Goal: Task Accomplishment & Management: Manage account settings

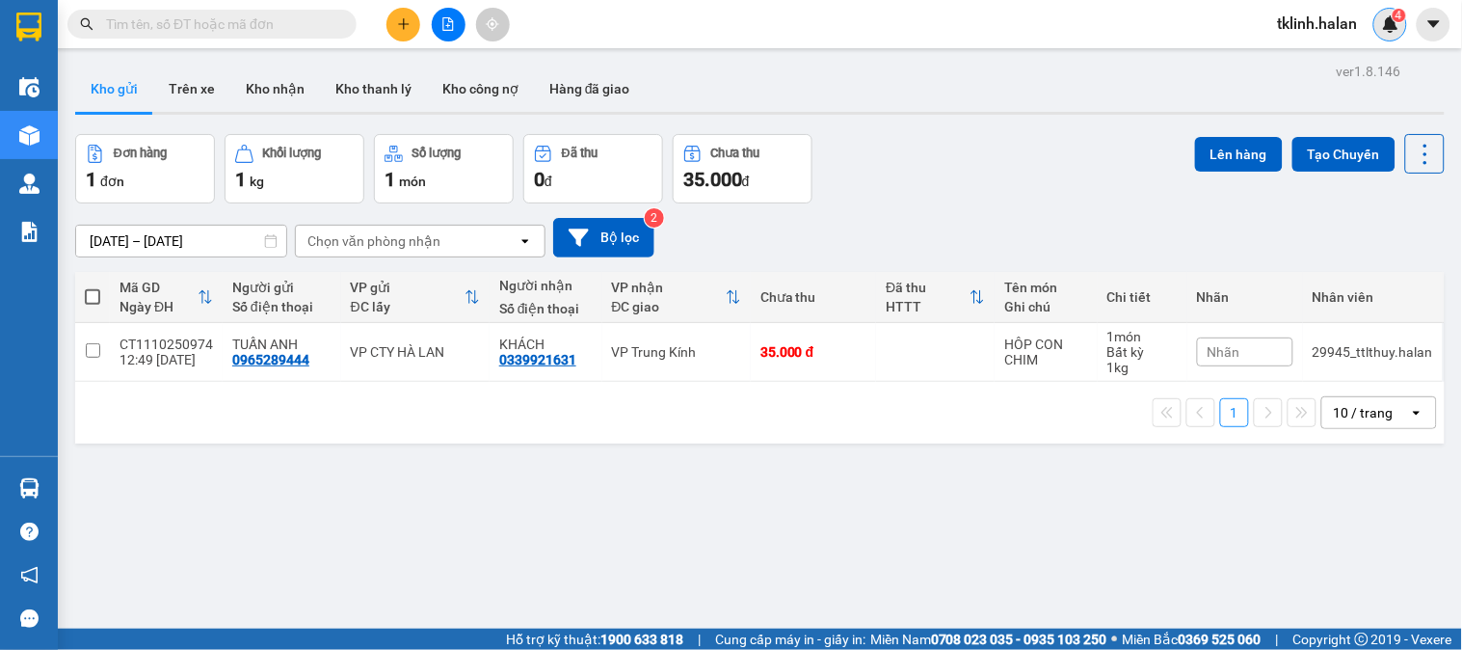
click at [1390, 39] on div "4" at bounding box center [1390, 25] width 34 height 34
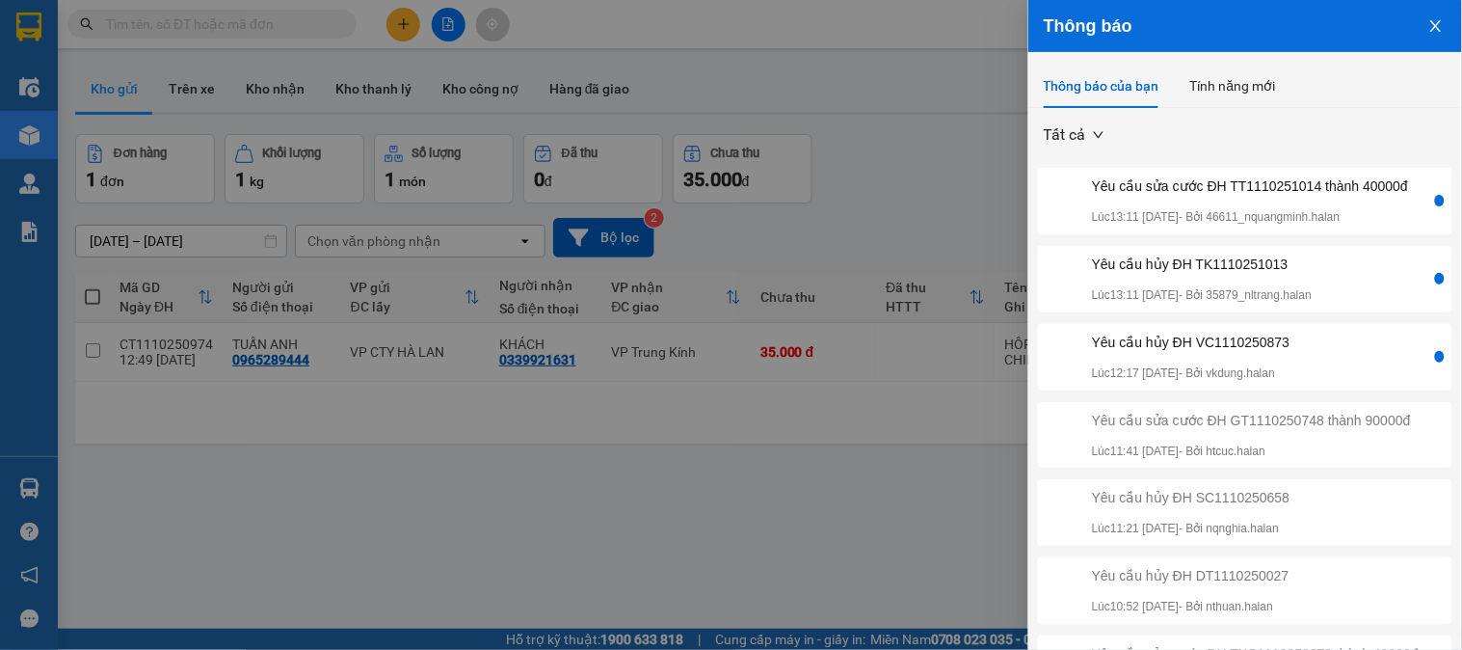
click at [1292, 197] on div "Yêu cầu sửa cước ĐH TT1110251014 thành 40000đ" at bounding box center [1250, 185] width 316 height 21
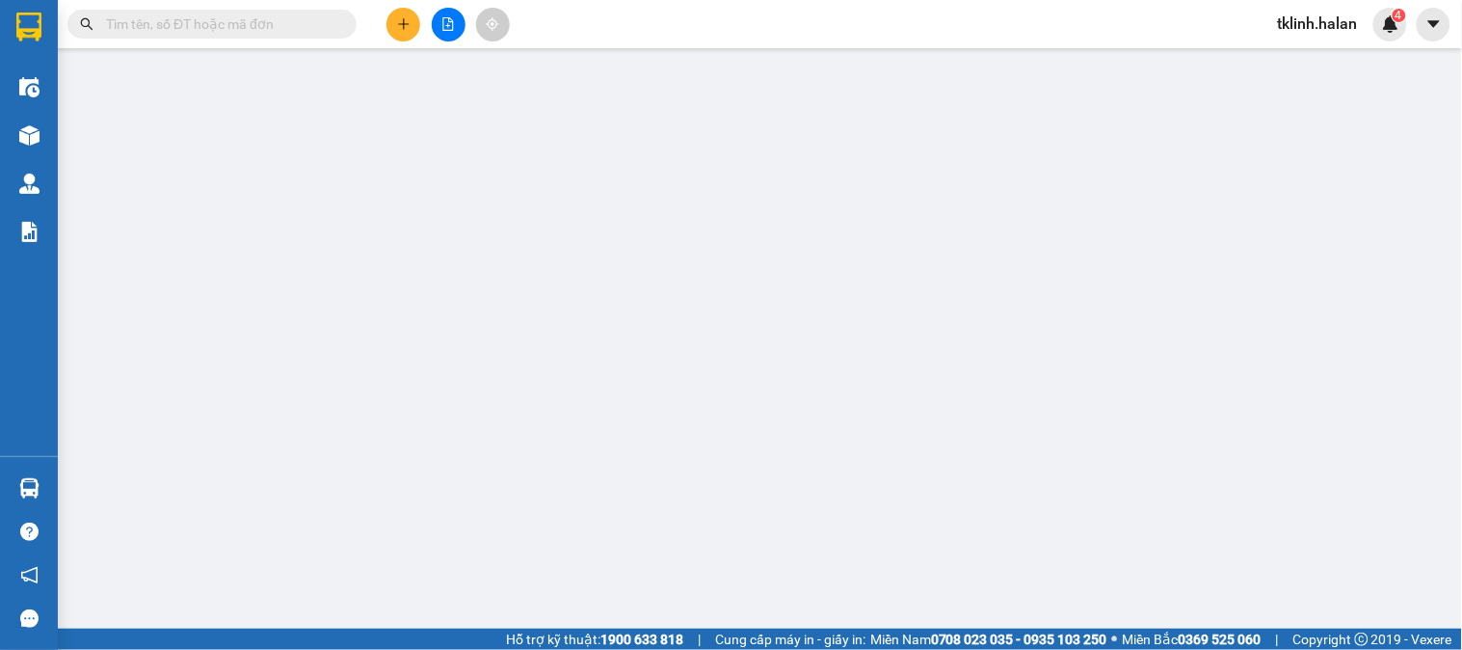
type input "0961008663"
type input "QUÝ"
type input "0345310198"
type input "THÀNH PHÁT, BK"
type input "0"
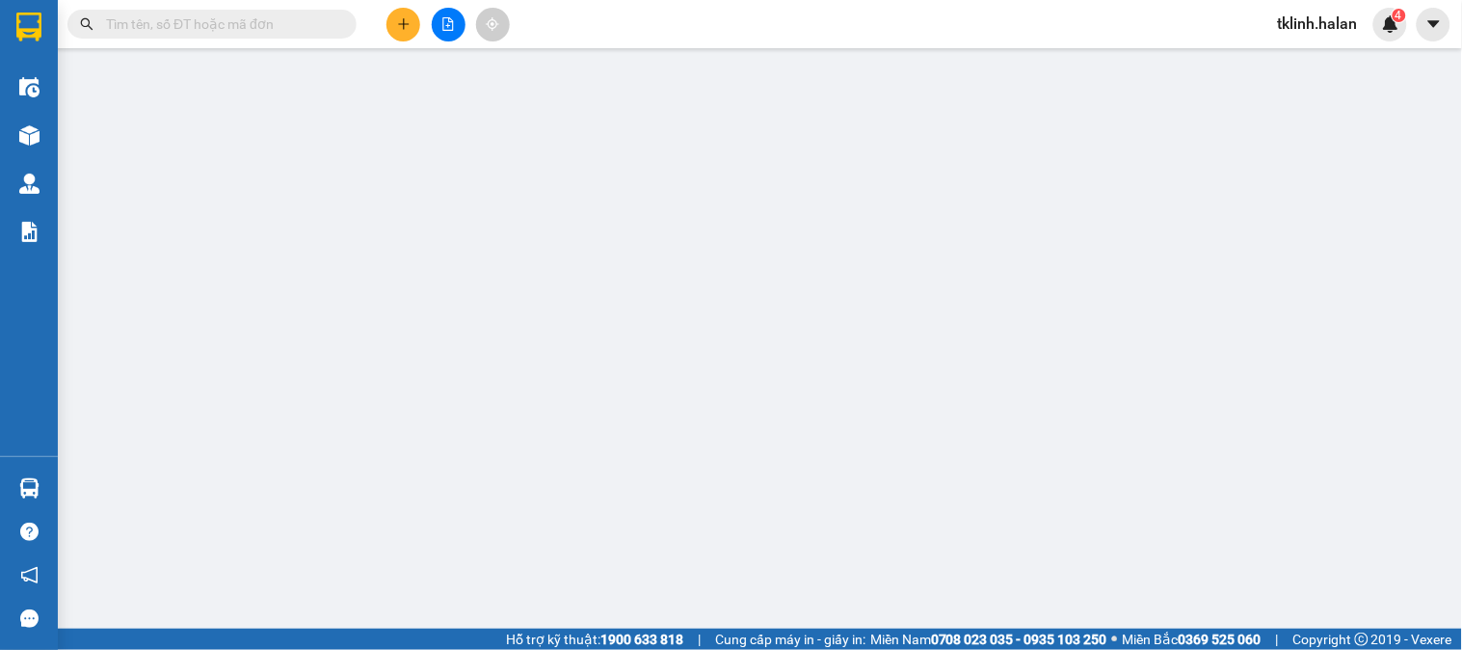
type input "35.000"
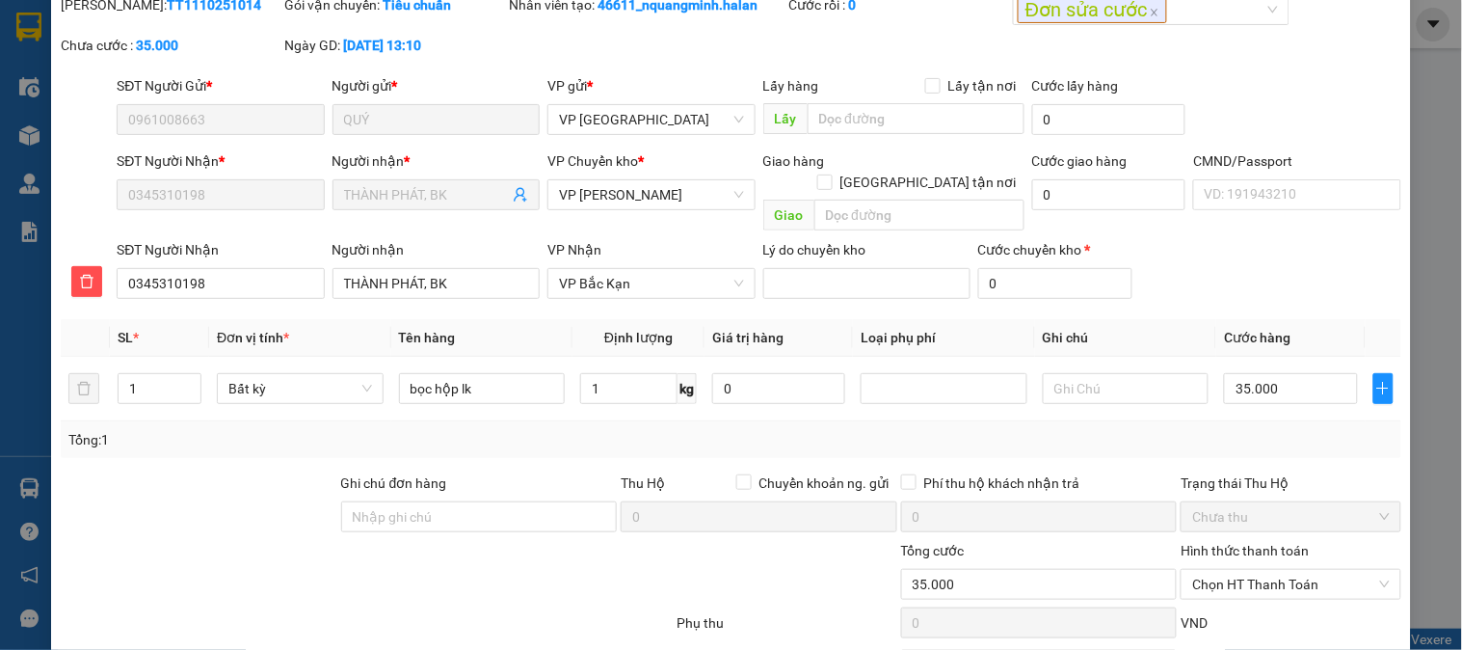
scroll to position [171, 0]
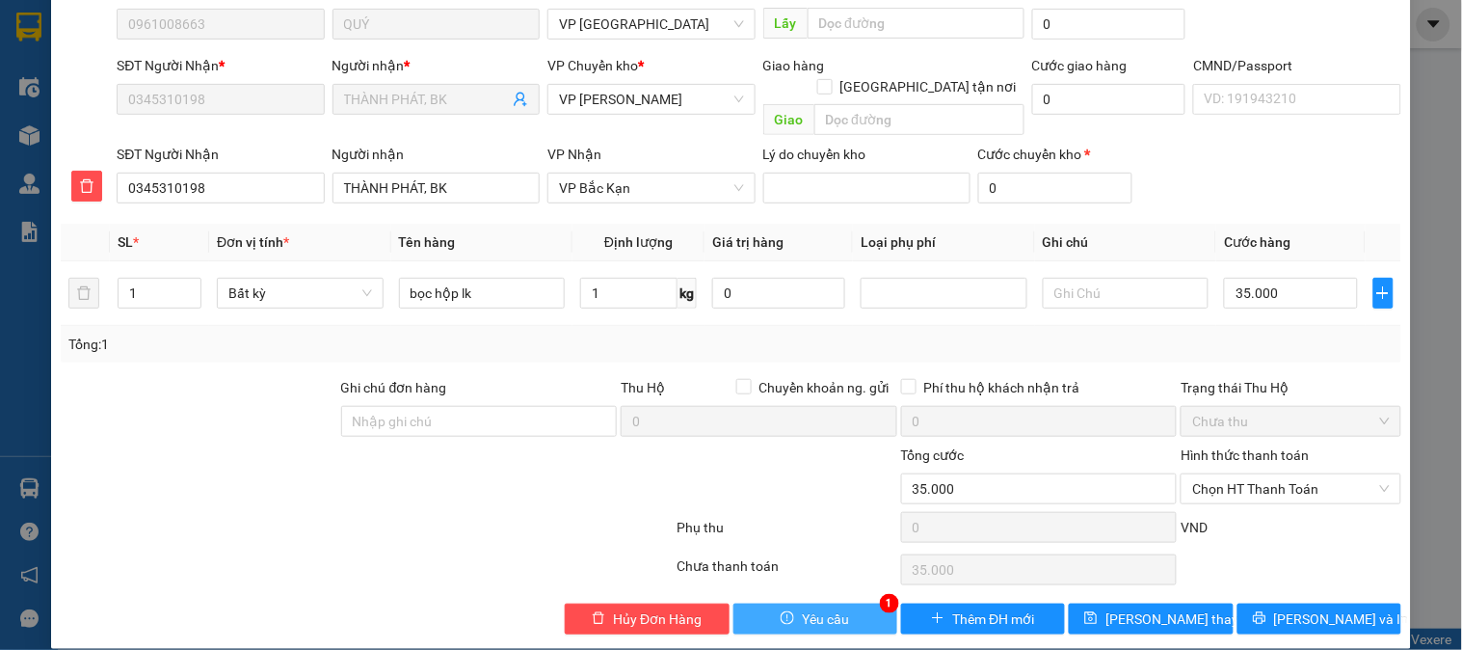
click at [804, 608] on span "Yêu cầu" at bounding box center [825, 618] width 47 height 21
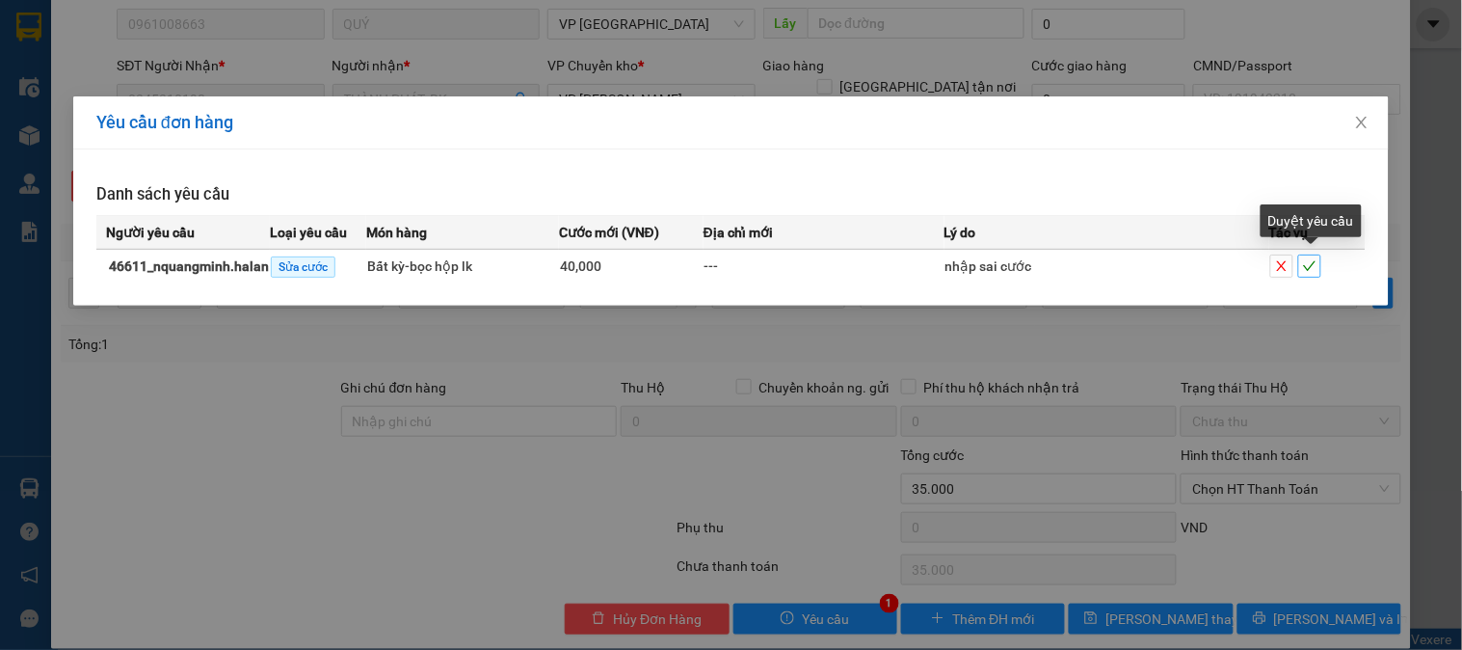
click at [1307, 266] on icon "check" at bounding box center [1309, 265] width 13 height 13
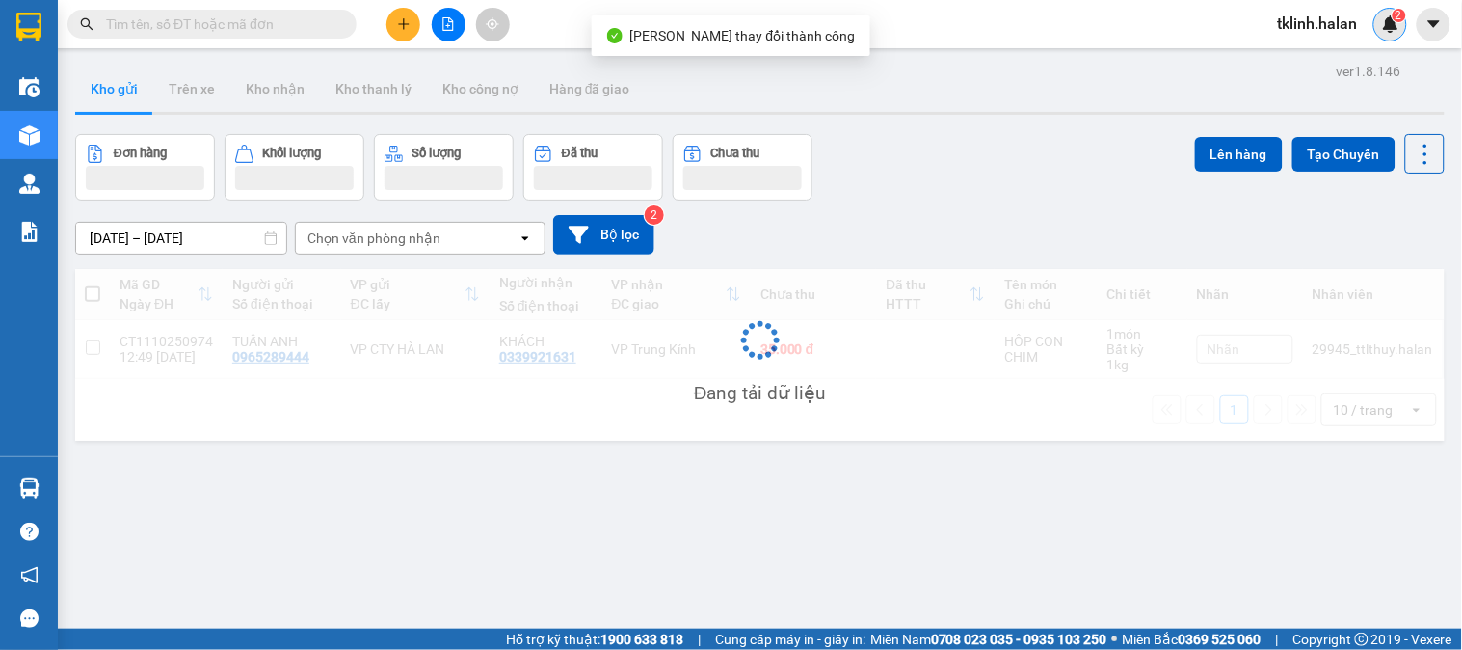
click at [1386, 22] on img at bounding box center [1390, 23] width 17 height 17
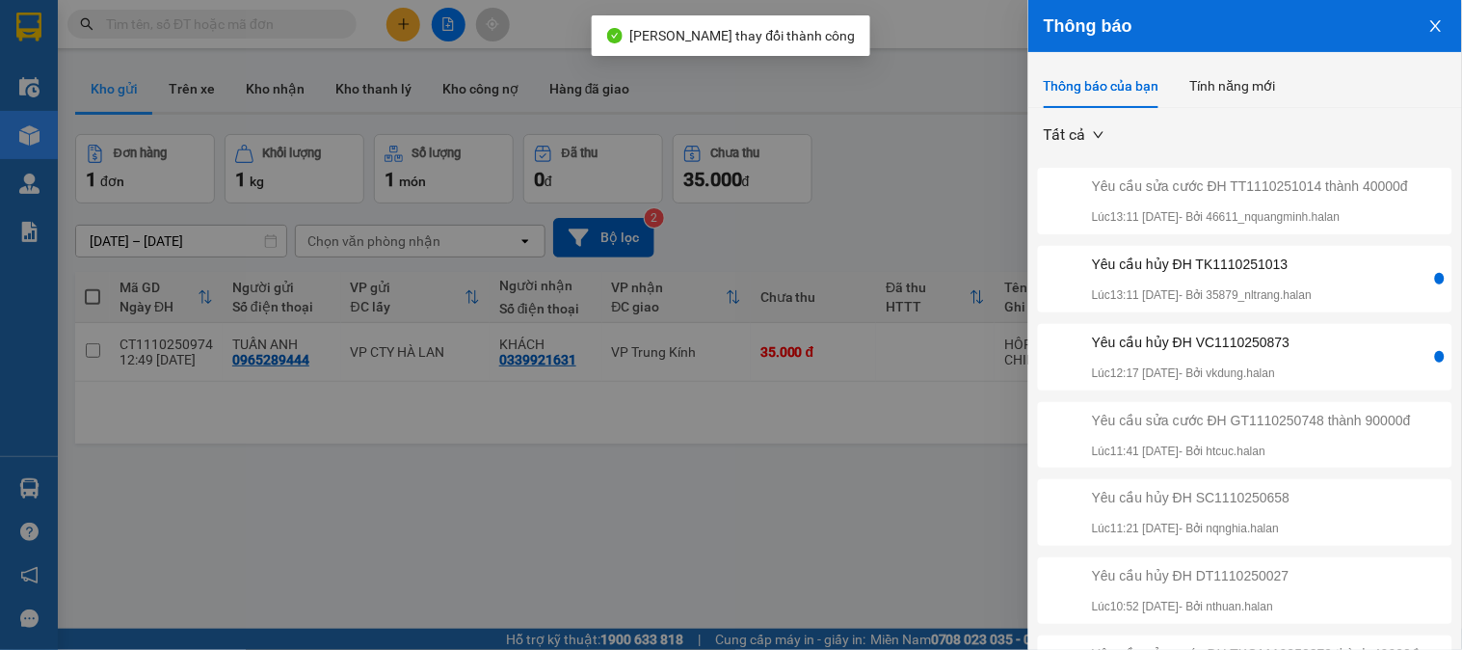
click at [1367, 383] on div "Yêu cầu hủy ĐH VC1110250873 Lúc 12:17 [DATE] - Bởi vkdung.halan" at bounding box center [1236, 357] width 389 height 51
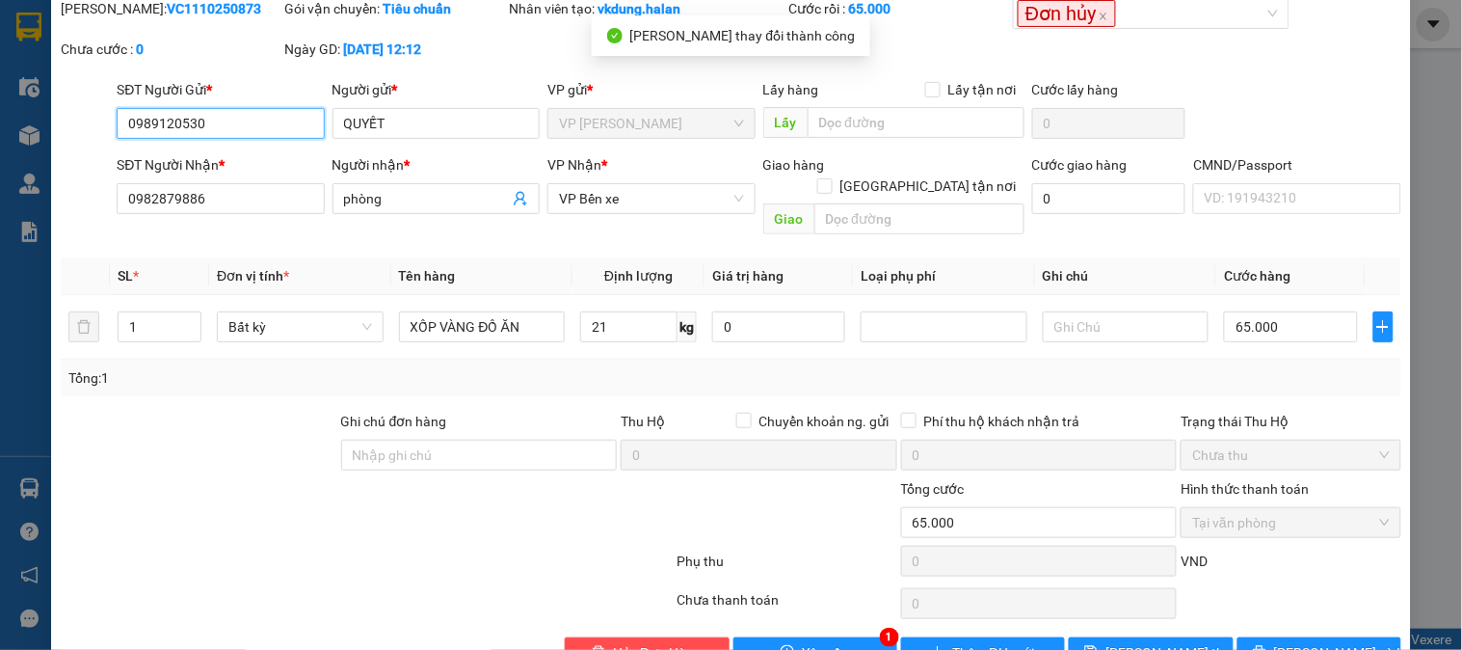
scroll to position [106, 0]
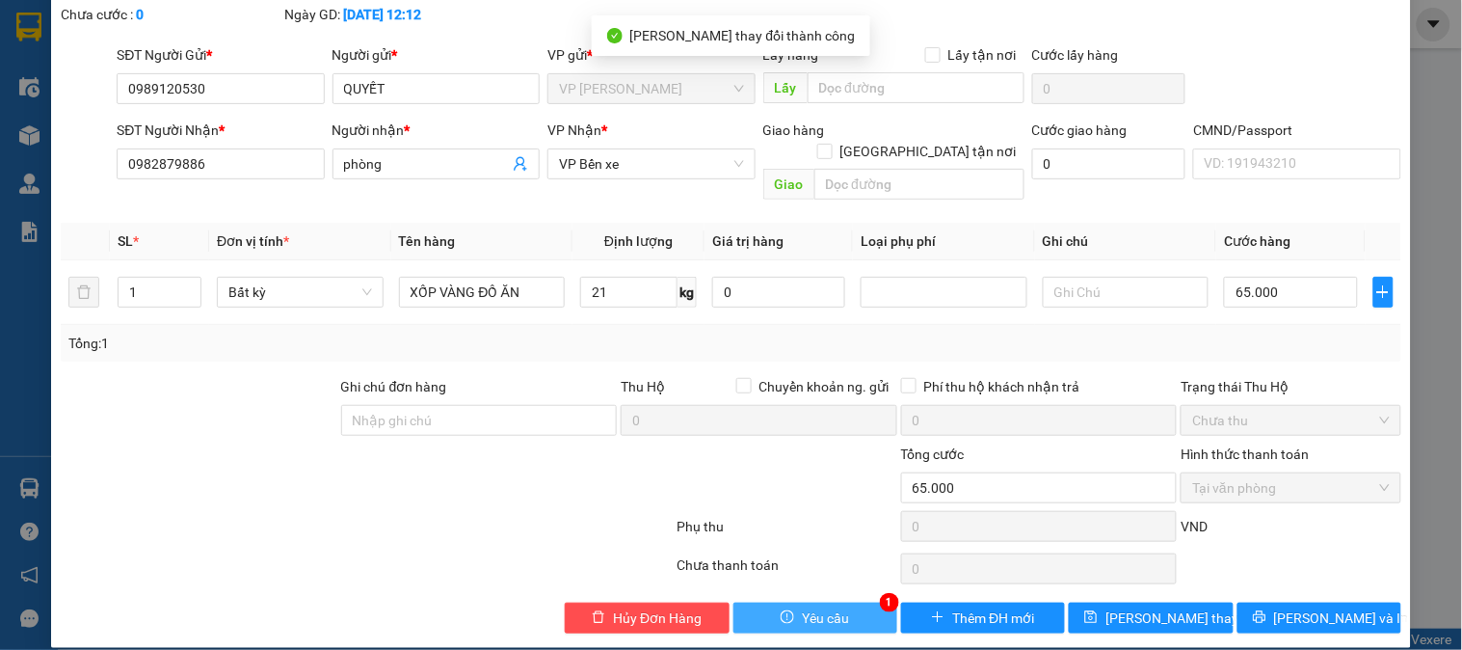
click at [852, 602] on button "Yêu cầu" at bounding box center [815, 617] width 164 height 31
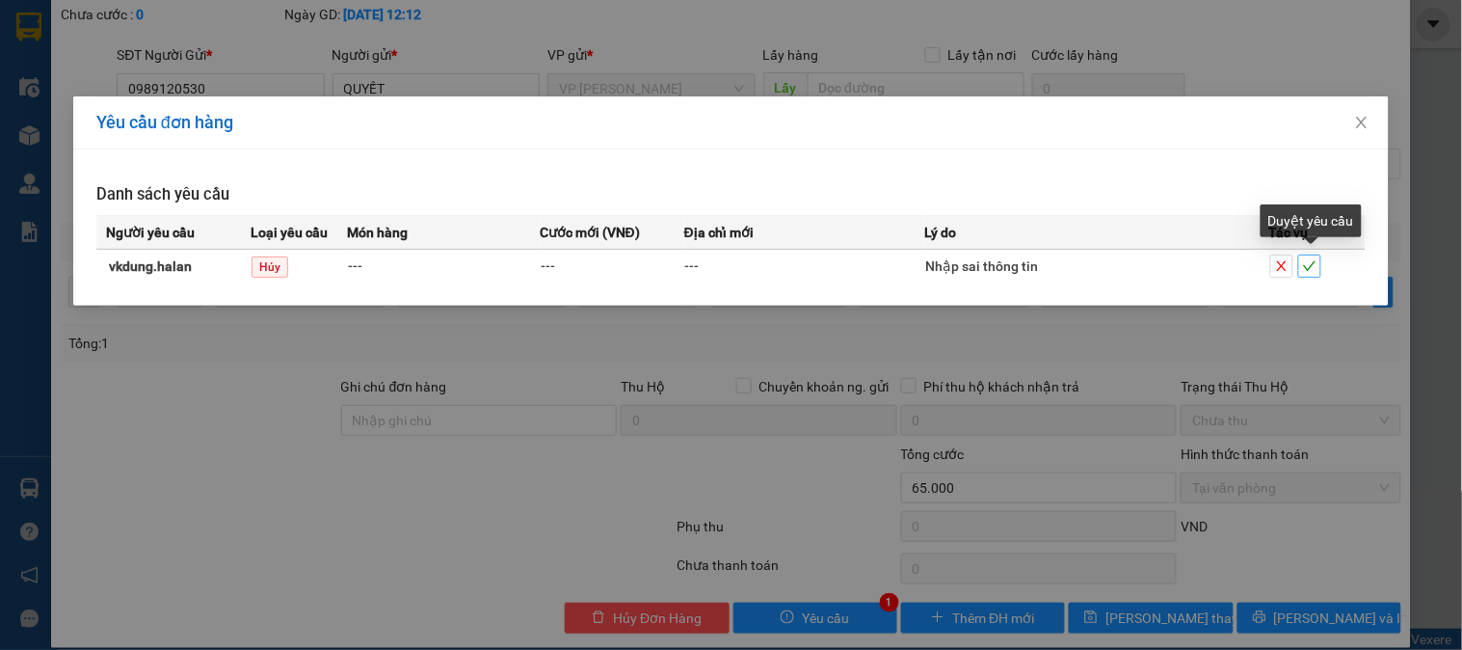
click at [1318, 271] on span "check" at bounding box center [1309, 265] width 21 height 13
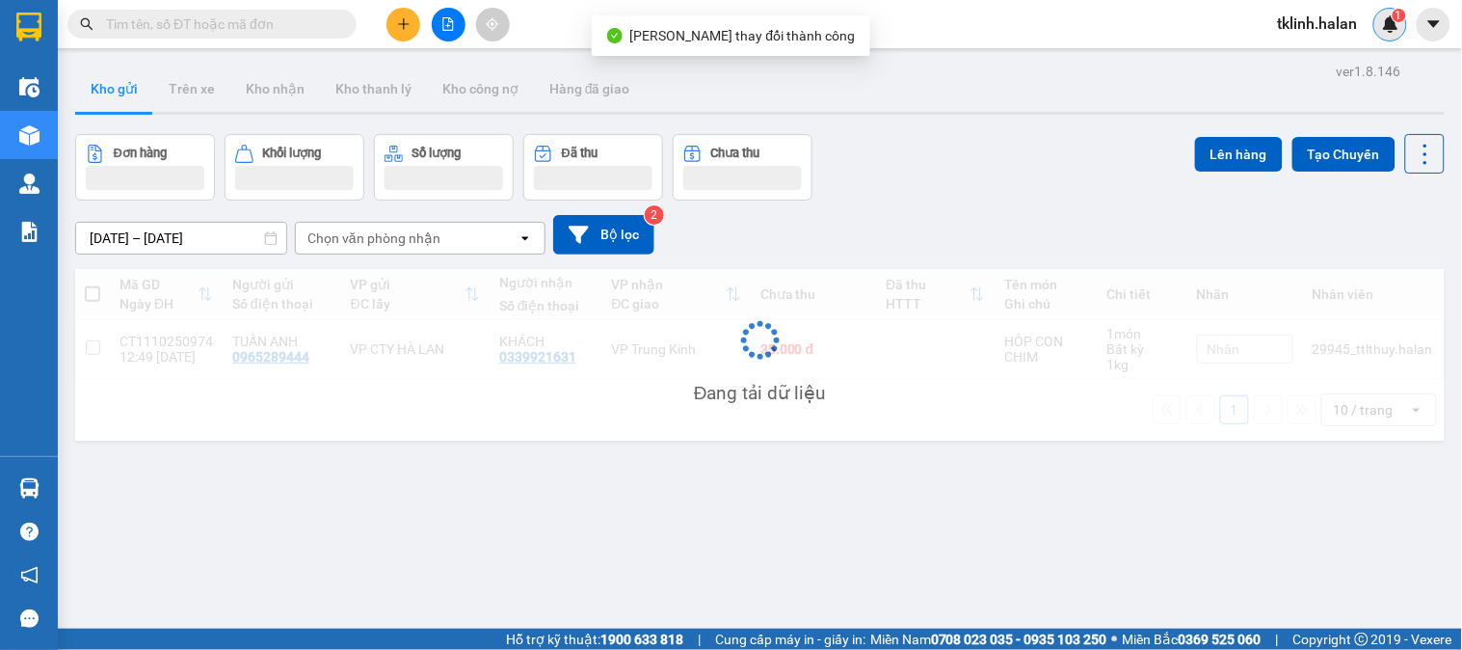
click at [1395, 23] on img at bounding box center [1390, 23] width 17 height 17
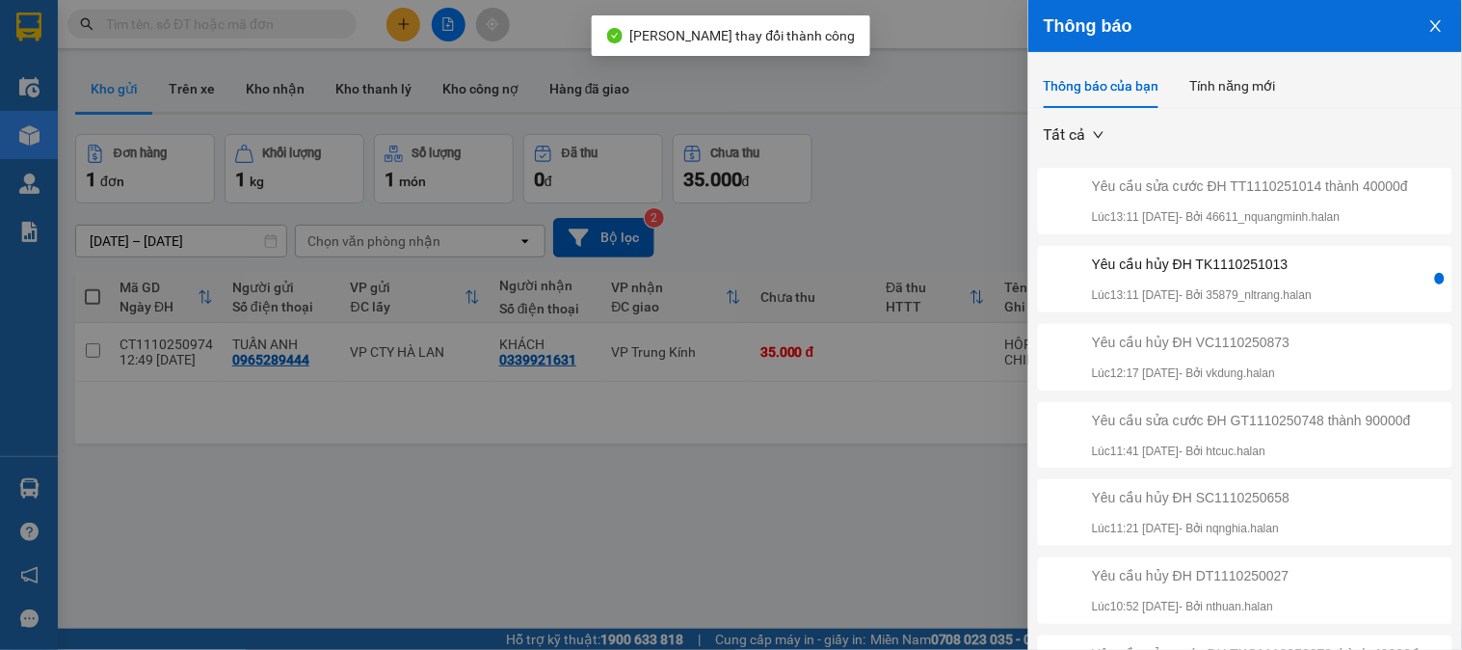
click at [1312, 302] on div "Yêu cầu hủy ĐH TK1110251013 Lúc 13:11 [DATE] - Bởi 35879_nltrang.halan" at bounding box center [1202, 278] width 220 height 51
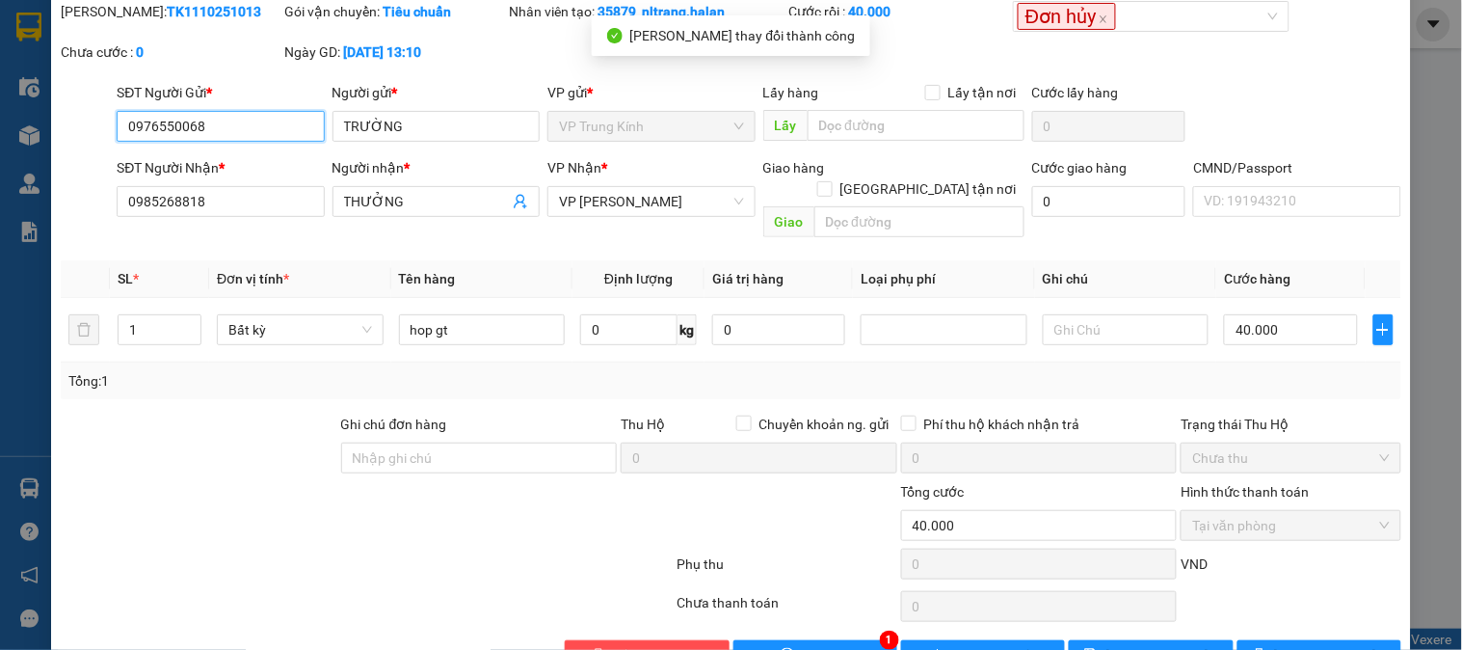
scroll to position [106, 0]
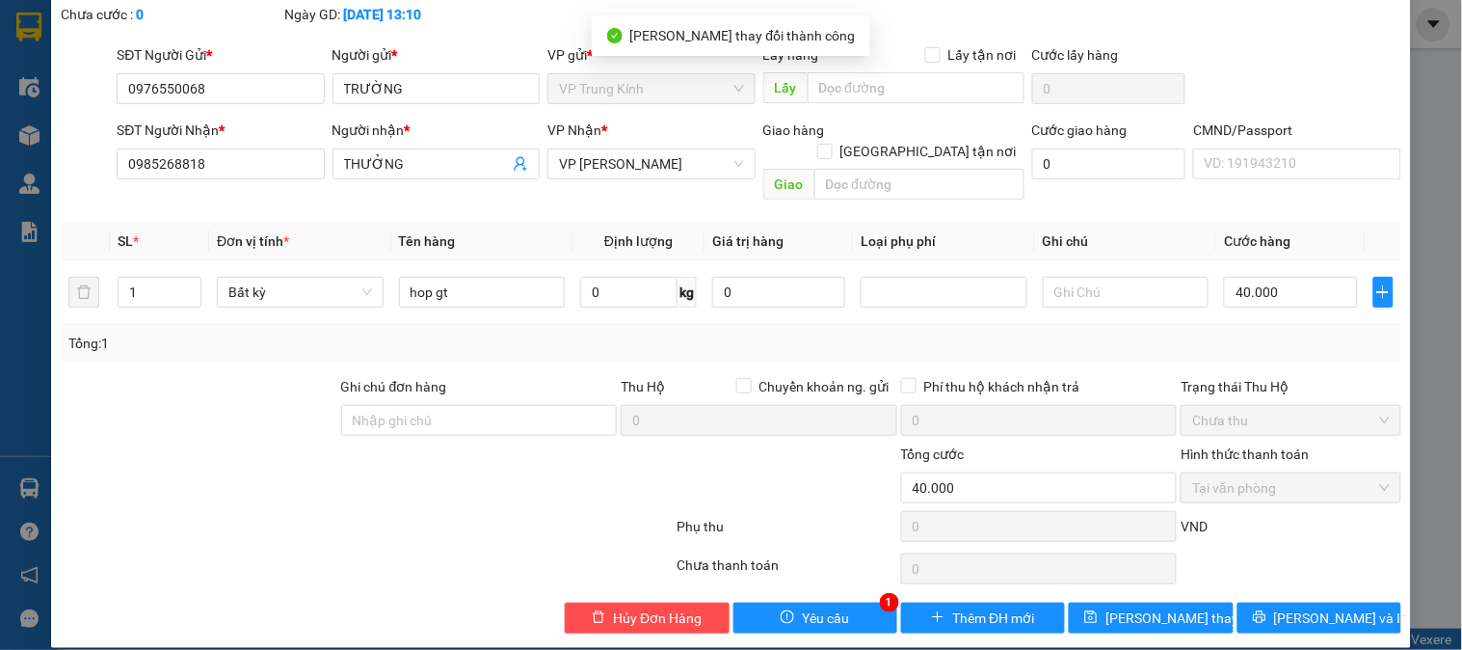
click at [834, 579] on div "Total Paid Fee 40.000 Total UnPaid Fee 0 Cash Collection Total Fee Mã ĐH: TK111…" at bounding box center [731, 298] width 1341 height 670
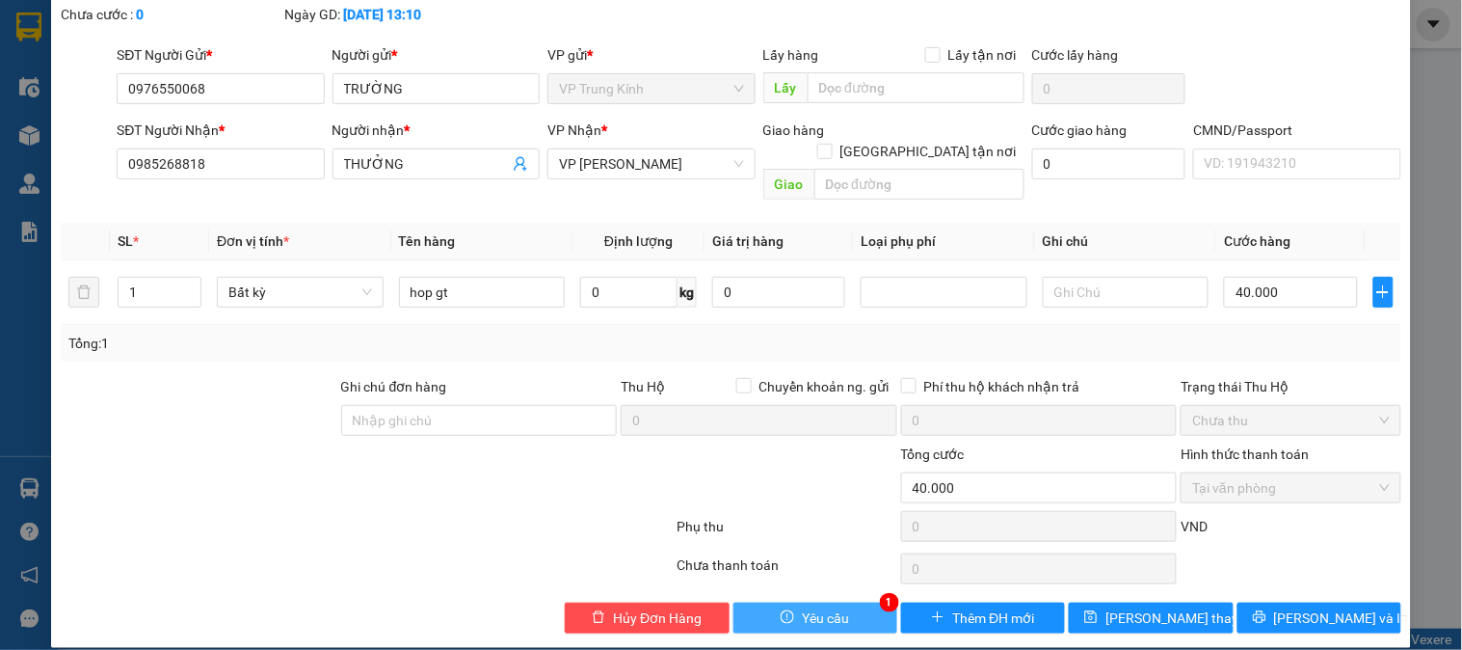
click at [833, 607] on span "Yêu cầu" at bounding box center [825, 617] width 47 height 21
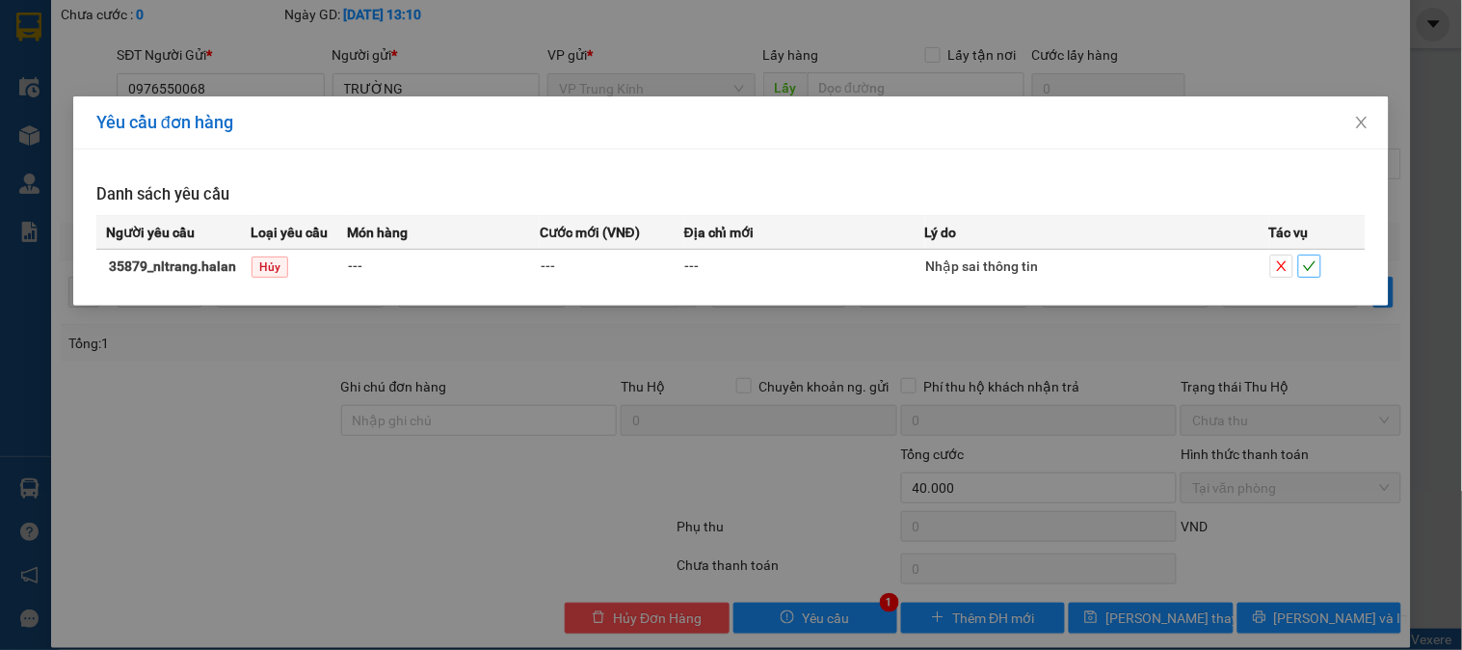
click at [1314, 276] on button "button" at bounding box center [1309, 265] width 23 height 23
